Goal: Navigation & Orientation: Find specific page/section

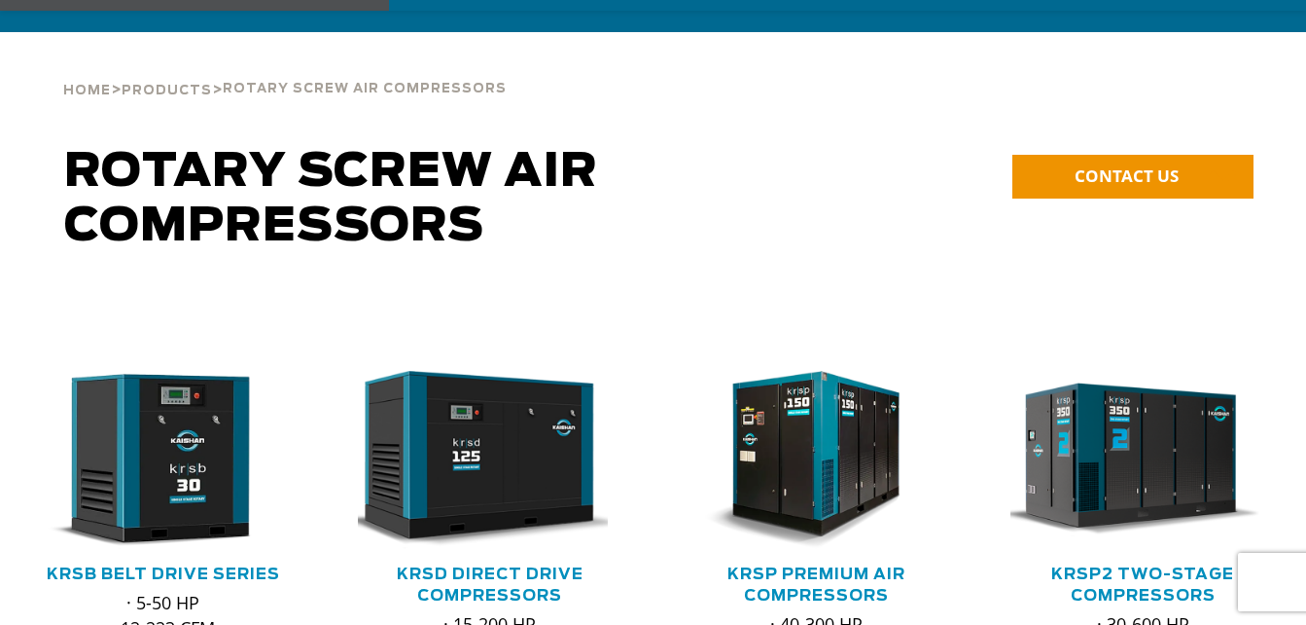
scroll to position [97, 0]
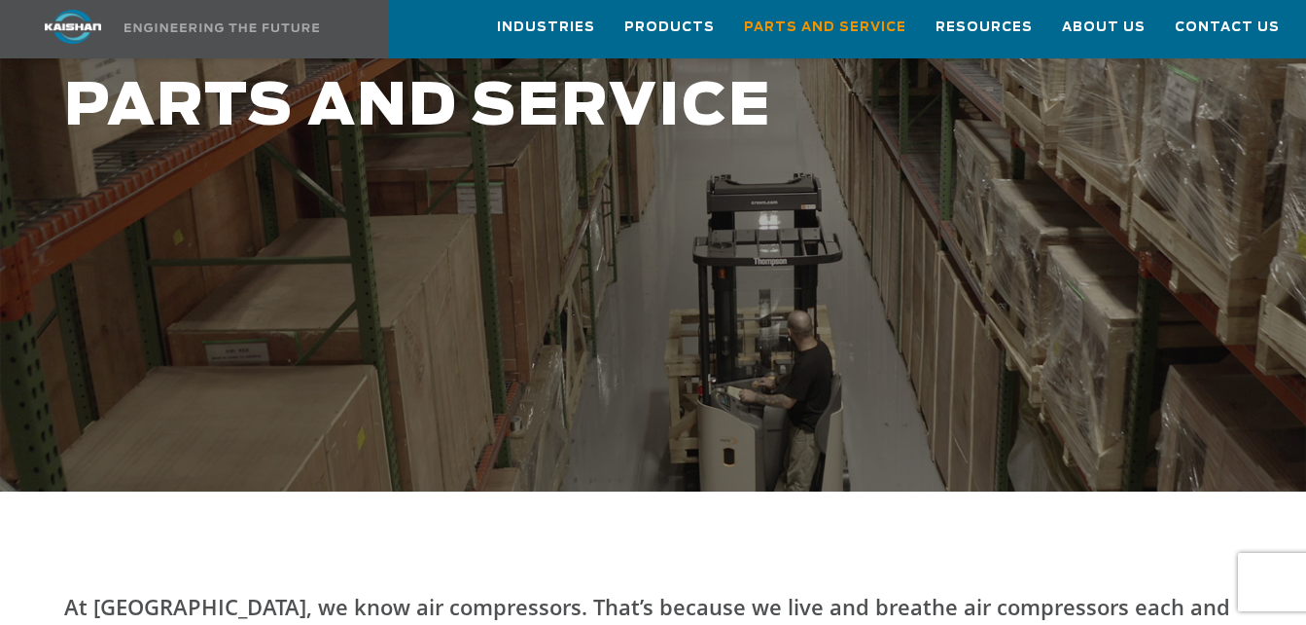
scroll to position [389, 0]
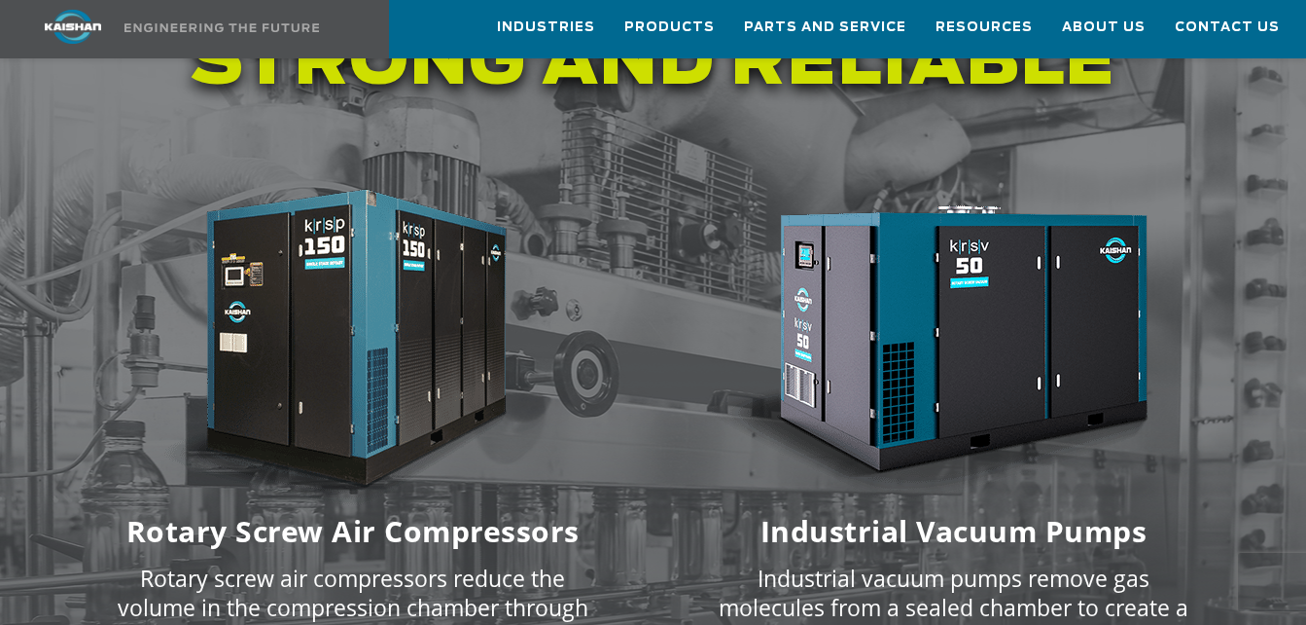
scroll to position [2724, 0]
